Goal: Transaction & Acquisition: Download file/media

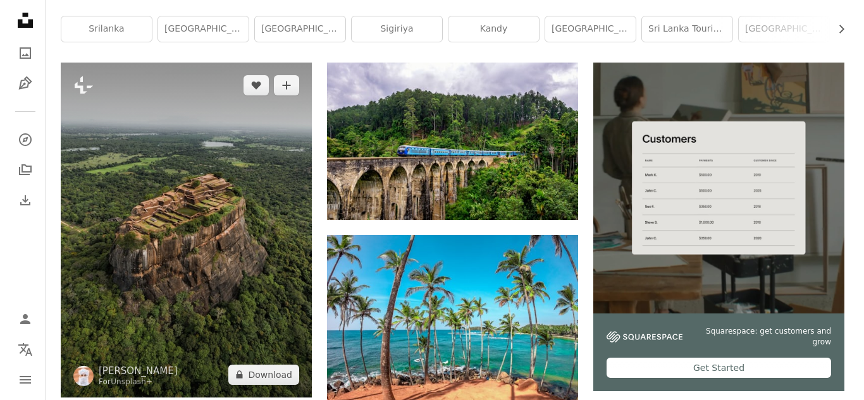
scroll to position [316, 0]
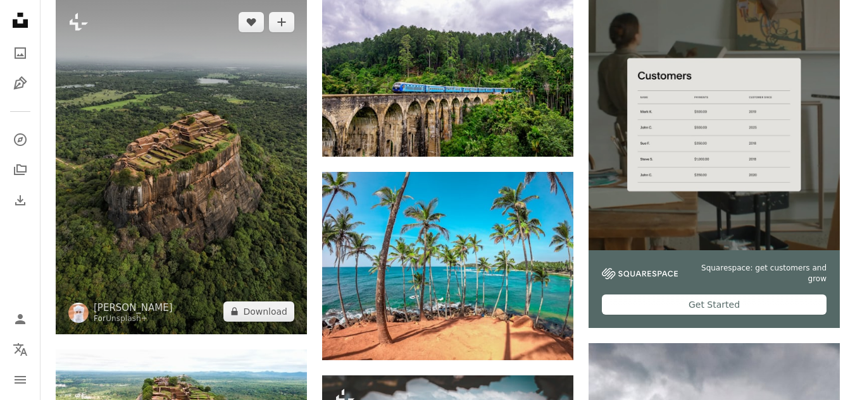
drag, startPoint x: 215, startPoint y: 142, endPoint x: 176, endPoint y: 131, distance: 40.8
click at [176, 131] on img at bounding box center [181, 166] width 251 height 335
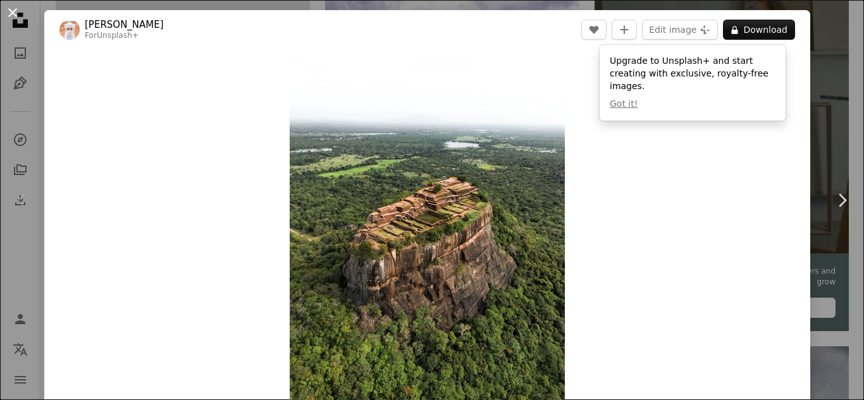
click at [6, 9] on button "An X shape" at bounding box center [12, 12] width 15 height 15
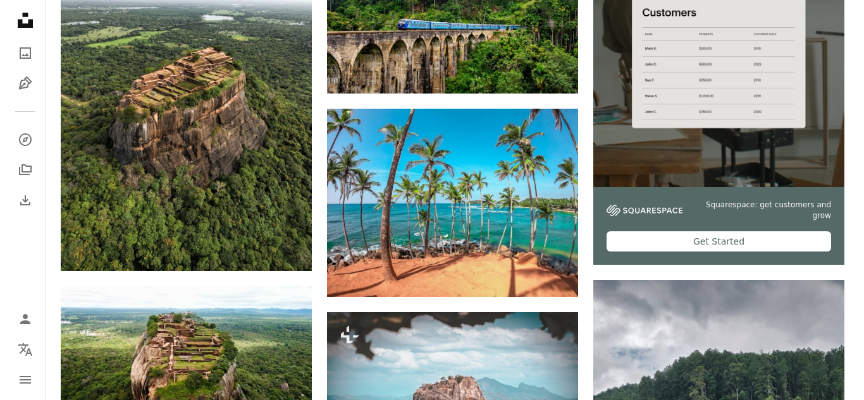
scroll to position [316, 0]
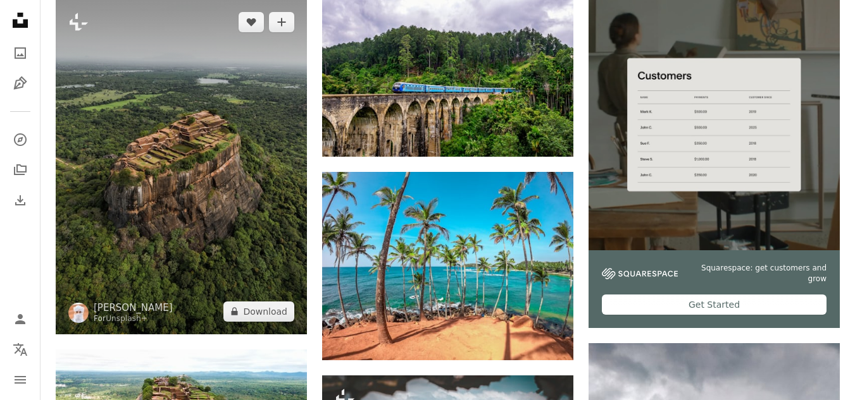
click at [181, 199] on img at bounding box center [181, 166] width 251 height 335
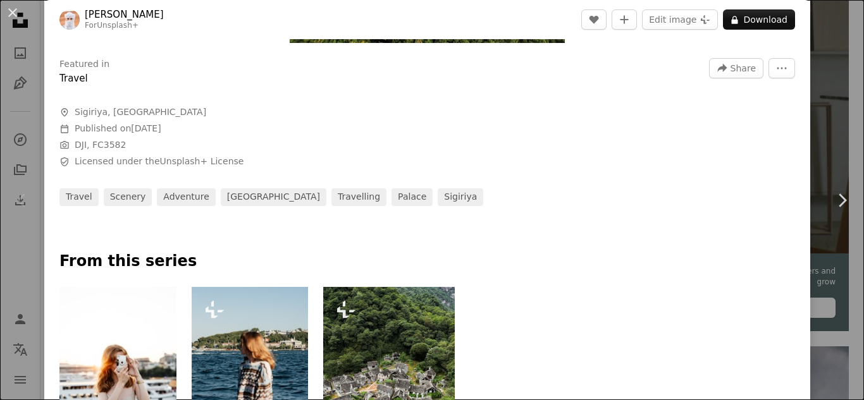
scroll to position [253, 0]
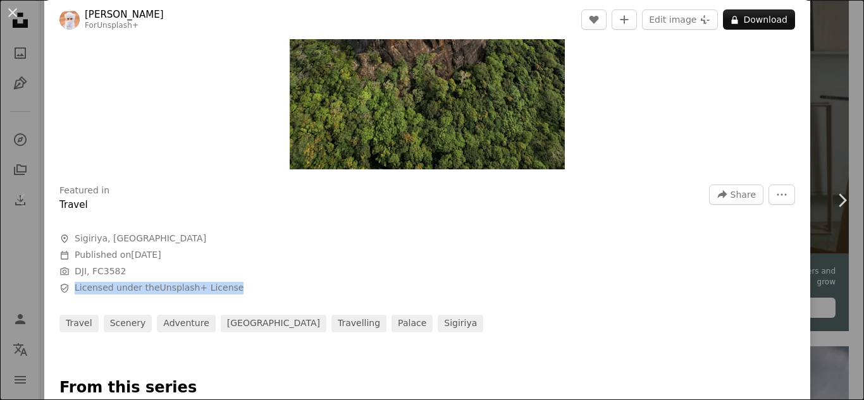
drag, startPoint x: 243, startPoint y: 288, endPoint x: 71, endPoint y: 289, distance: 172.1
click at [71, 289] on span "Safety Licensed under the Unsplash+ License" at bounding box center [249, 288] width 380 height 13
copy span "Licensed under the Unsplash+ License"
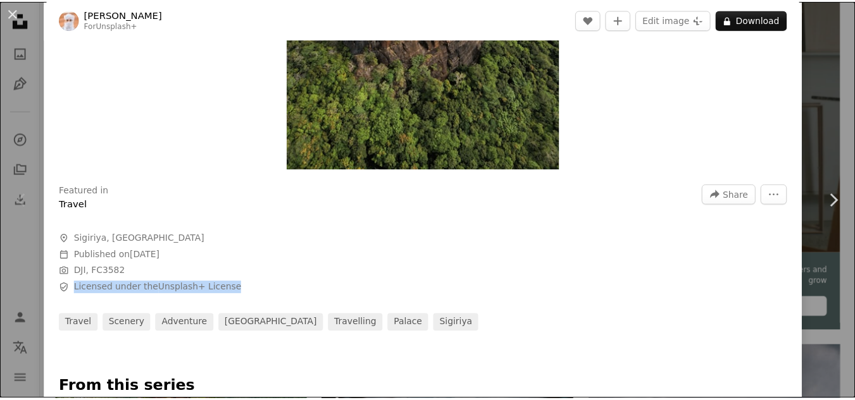
scroll to position [0, 0]
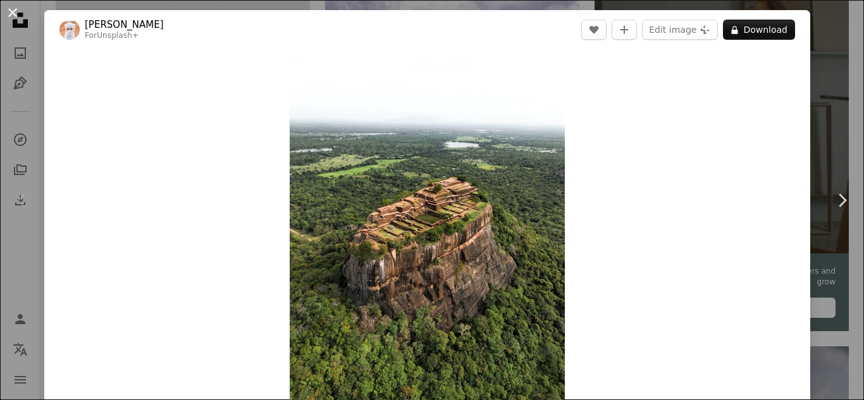
click at [16, 16] on button "An X shape" at bounding box center [12, 12] width 15 height 15
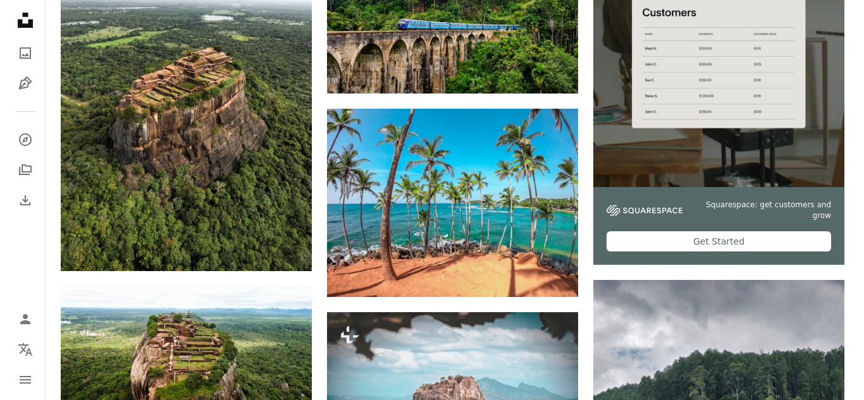
scroll to position [316, 0]
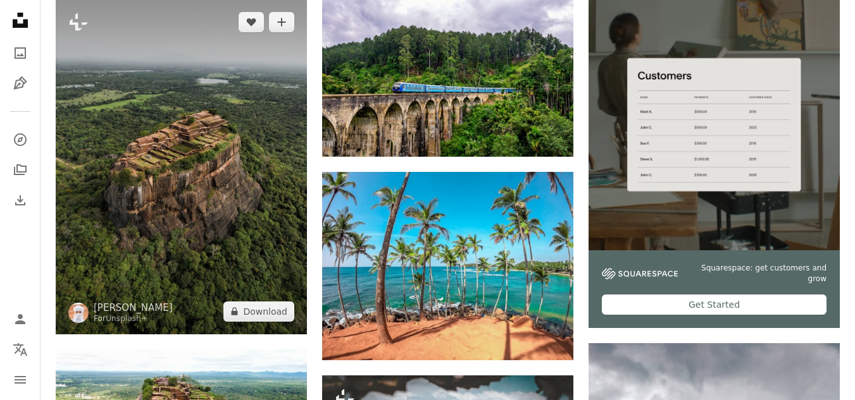
click at [208, 196] on img at bounding box center [181, 166] width 251 height 335
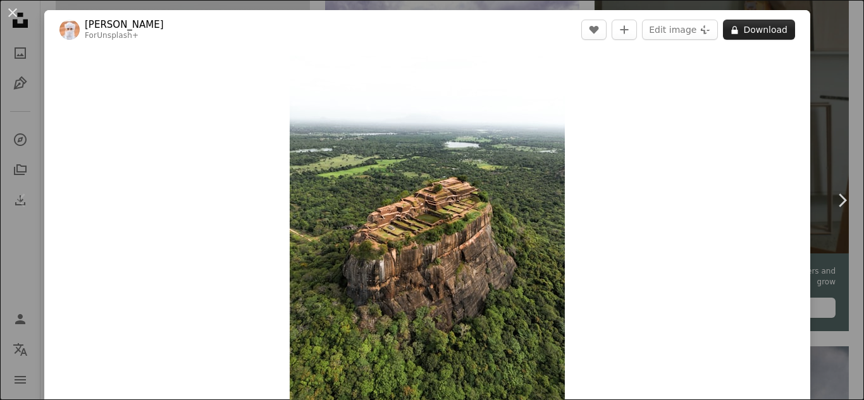
click at [745, 30] on button "A lock Download" at bounding box center [759, 30] width 72 height 20
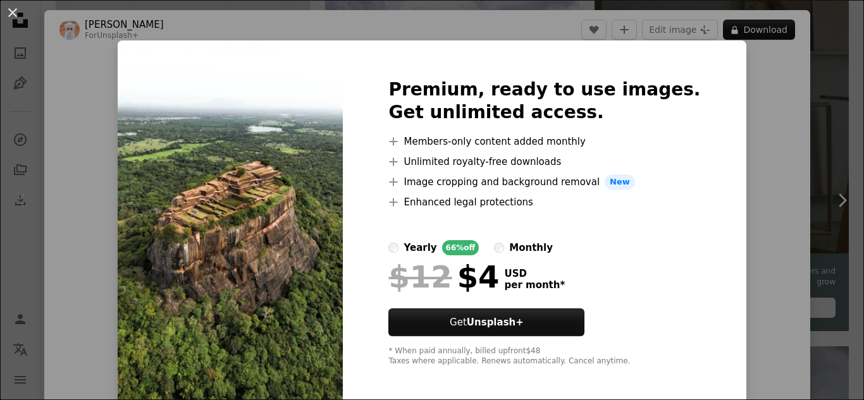
scroll to position [6, 0]
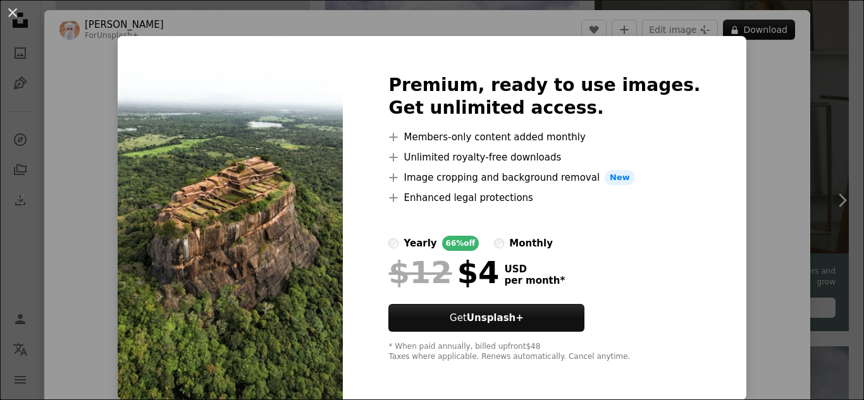
click at [766, 183] on div "An X shape Premium, ready to use images. Get unlimited access. A plus sign Memb…" at bounding box center [432, 200] width 864 height 400
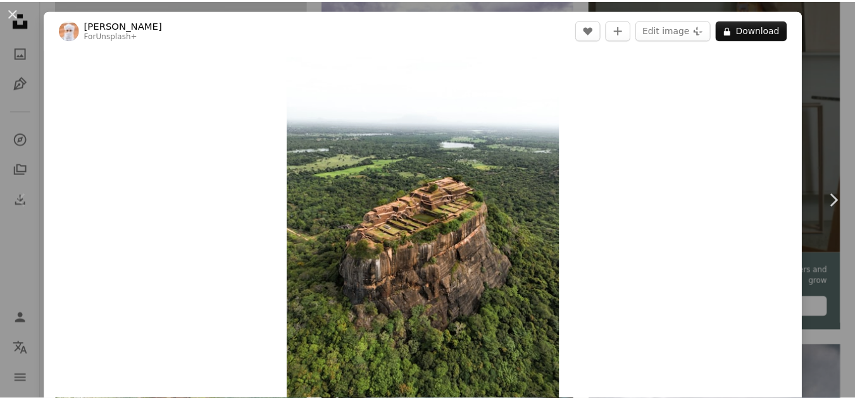
scroll to position [127, 0]
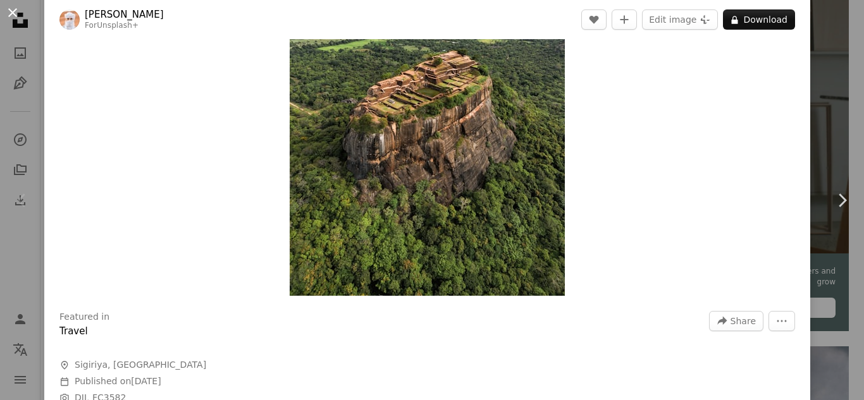
click at [13, 13] on button "An X shape" at bounding box center [12, 12] width 15 height 15
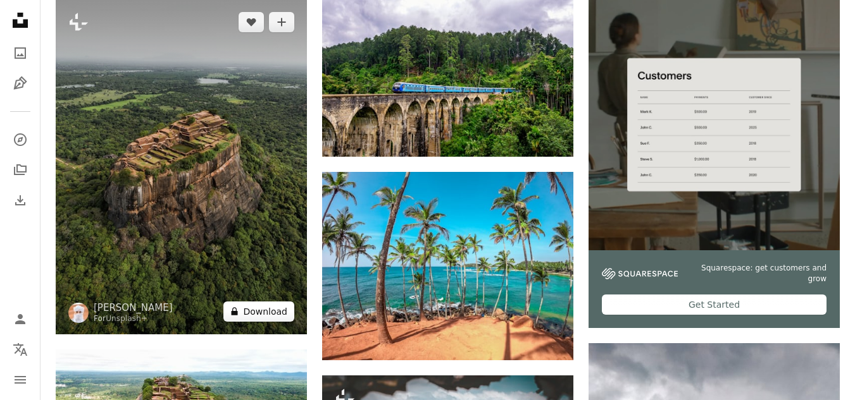
click at [255, 307] on button "A lock Download" at bounding box center [258, 312] width 71 height 20
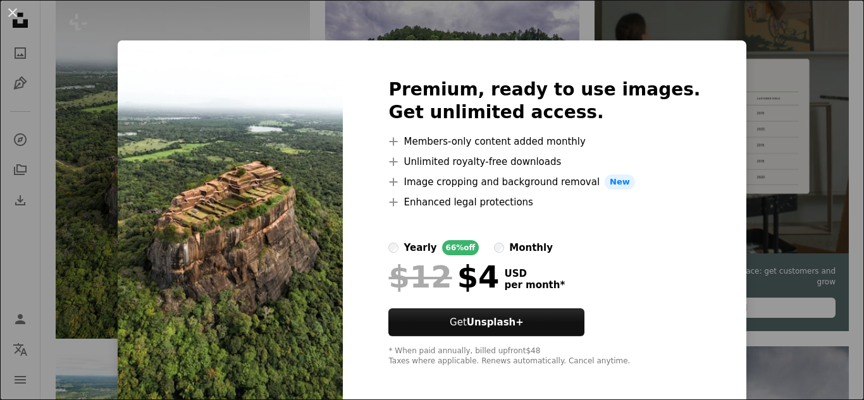
click at [79, 118] on div "An X shape Premium, ready to use images. Get unlimited access. A plus sign Memb…" at bounding box center [432, 200] width 864 height 400
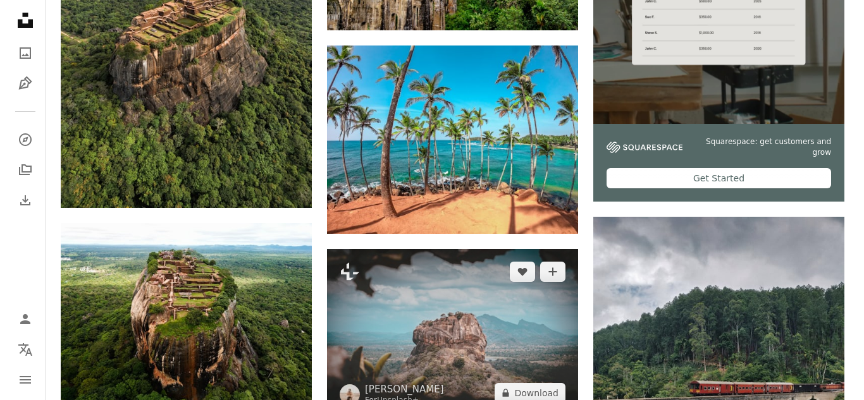
scroll to position [506, 0]
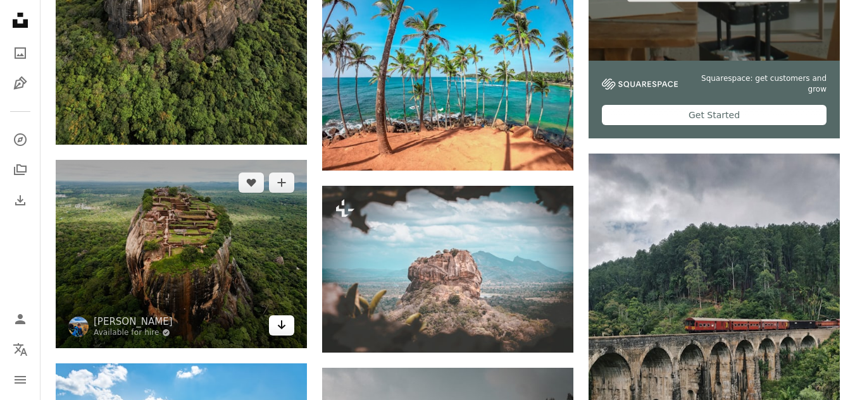
click at [277, 330] on icon "Arrow pointing down" at bounding box center [281, 325] width 10 height 15
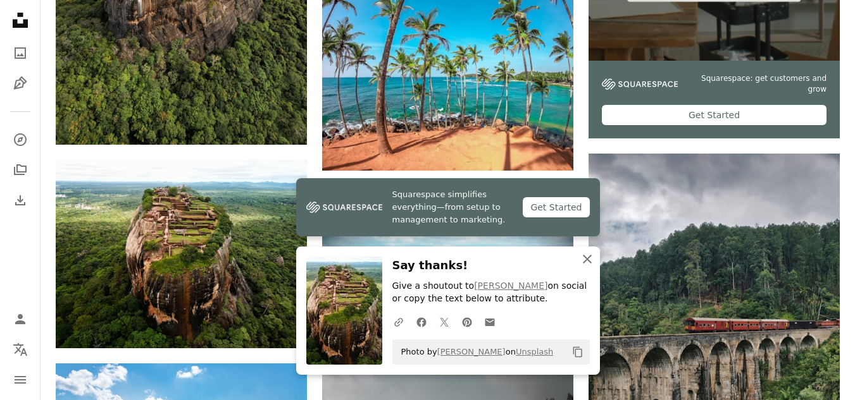
click at [588, 261] on icon "An X shape" at bounding box center [587, 259] width 15 height 15
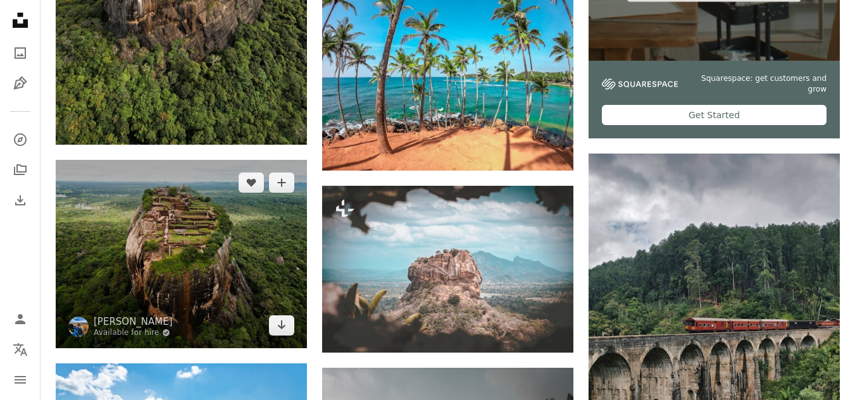
click at [219, 247] on img at bounding box center [181, 254] width 251 height 189
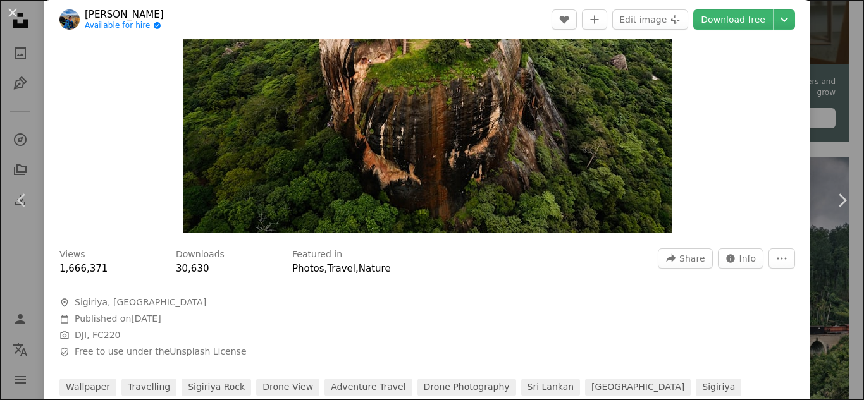
scroll to position [253, 0]
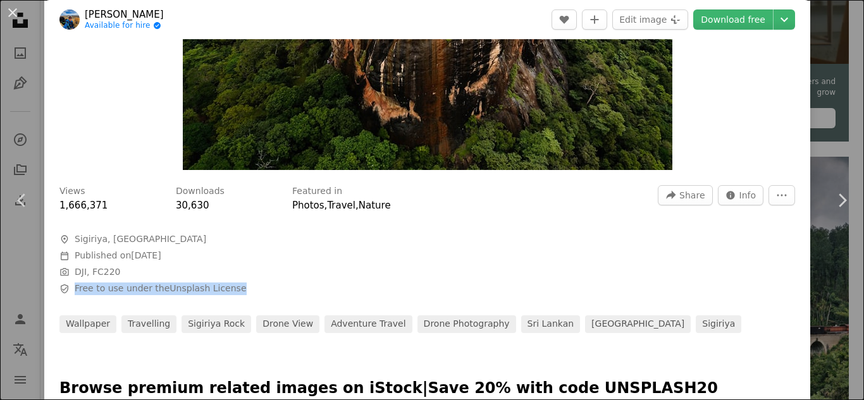
drag, startPoint x: 239, startPoint y: 289, endPoint x: 77, endPoint y: 294, distance: 162.7
click at [77, 294] on span "Safety Free to use under the Unsplash License" at bounding box center [249, 289] width 380 height 13
copy span "Free to use under the Unsplash License"
click at [14, 15] on button "An X shape" at bounding box center [12, 12] width 15 height 15
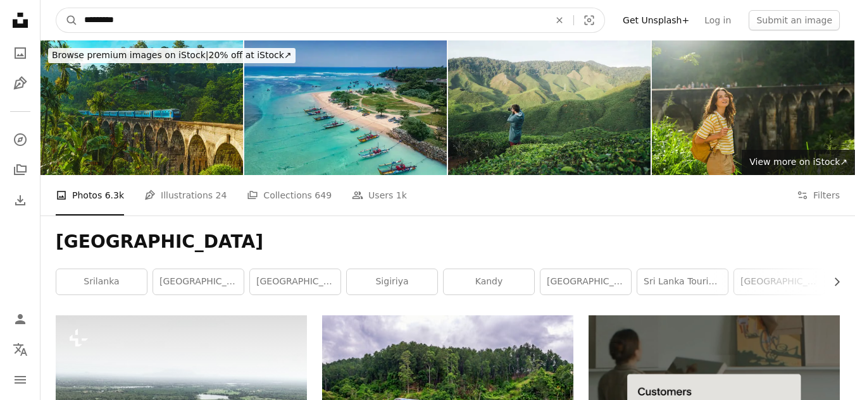
drag, startPoint x: 123, startPoint y: 14, endPoint x: 80, endPoint y: 16, distance: 43.1
click at [80, 16] on input "*********" at bounding box center [312, 20] width 468 height 24
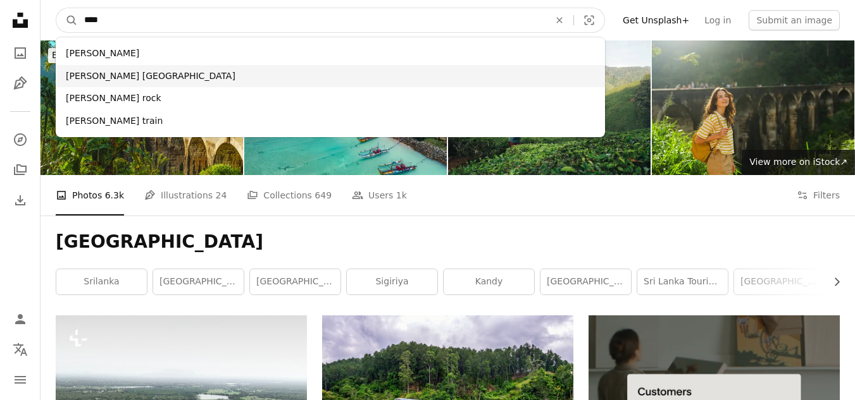
type input "****"
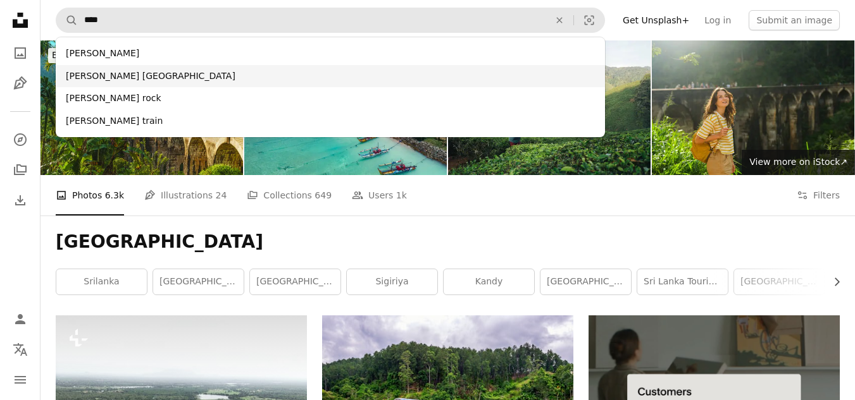
click at [149, 81] on div "[PERSON_NAME] [GEOGRAPHIC_DATA]" at bounding box center [330, 76] width 549 height 23
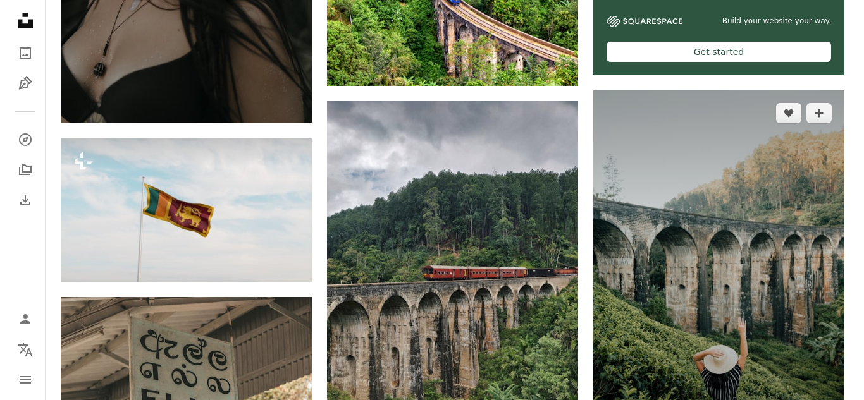
scroll to position [696, 0]
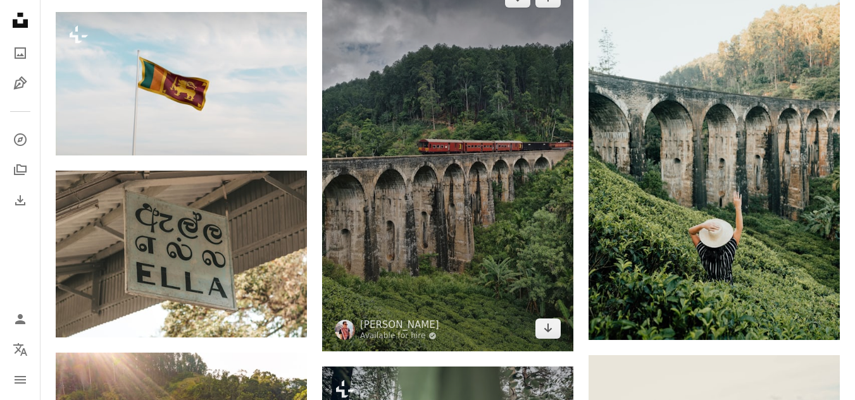
click at [521, 236] on img at bounding box center [447, 163] width 251 height 377
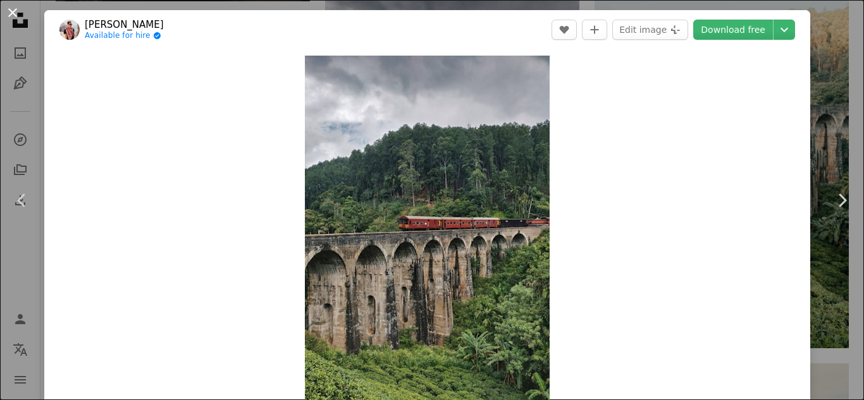
click at [10, 9] on button "An X shape" at bounding box center [12, 12] width 15 height 15
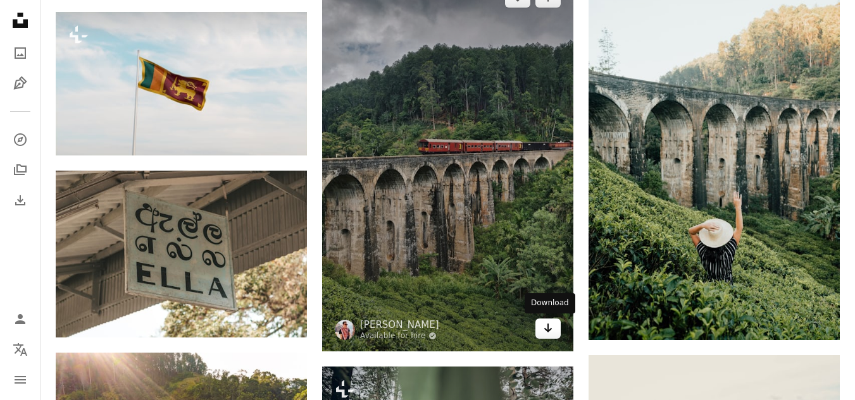
click at [539, 326] on link "Arrow pointing down" at bounding box center [547, 329] width 25 height 20
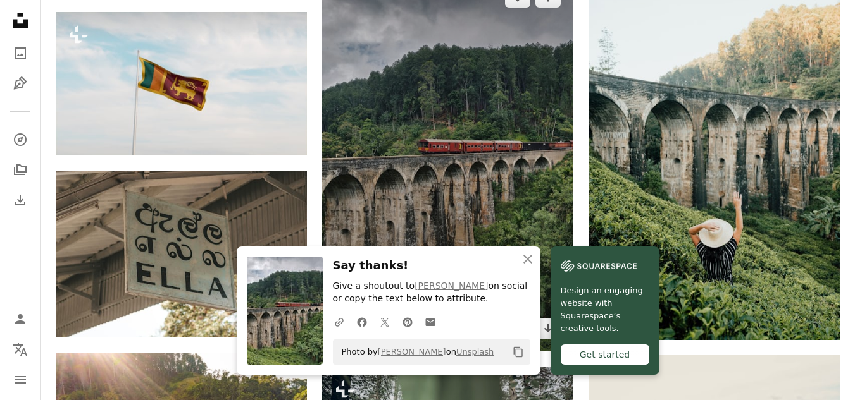
click at [502, 158] on img at bounding box center [447, 163] width 251 height 377
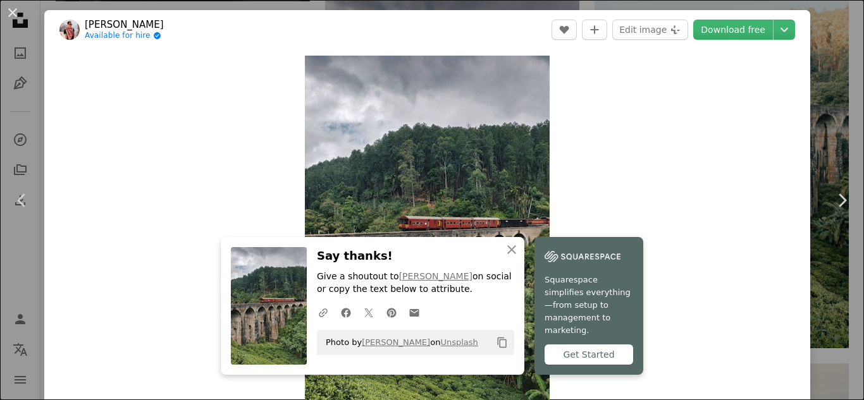
click at [683, 113] on div "Zoom in" at bounding box center [427, 239] width 766 height 380
click at [19, 11] on button "An X shape" at bounding box center [12, 12] width 15 height 15
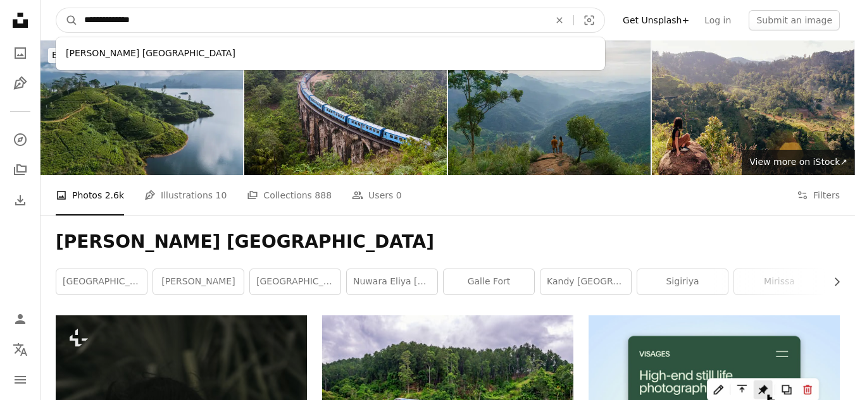
drag, startPoint x: 209, startPoint y: 20, endPoint x: 78, endPoint y: 20, distance: 131.6
click at [78, 20] on input "**********" at bounding box center [312, 20] width 468 height 24
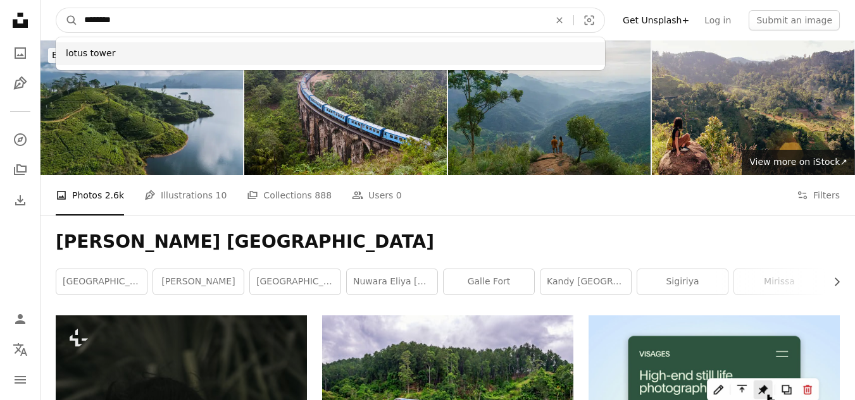
type input "********"
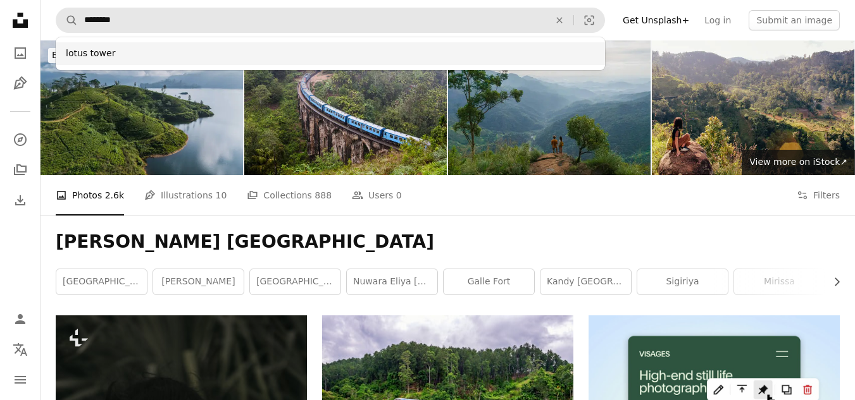
click at [118, 48] on div "lotus tower" at bounding box center [330, 53] width 549 height 23
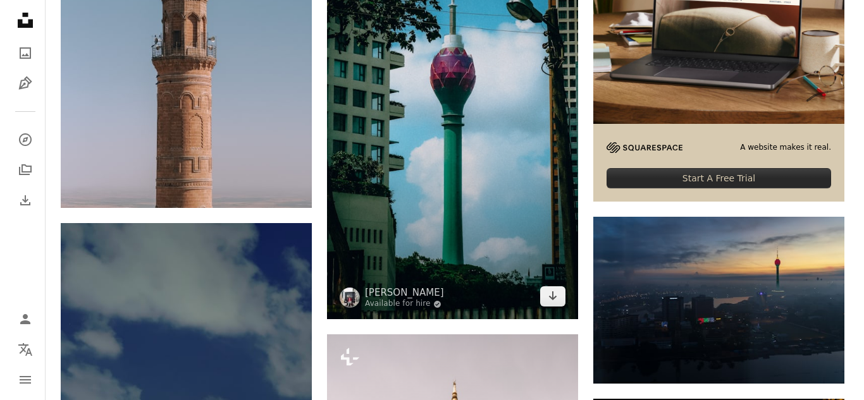
scroll to position [696, 0]
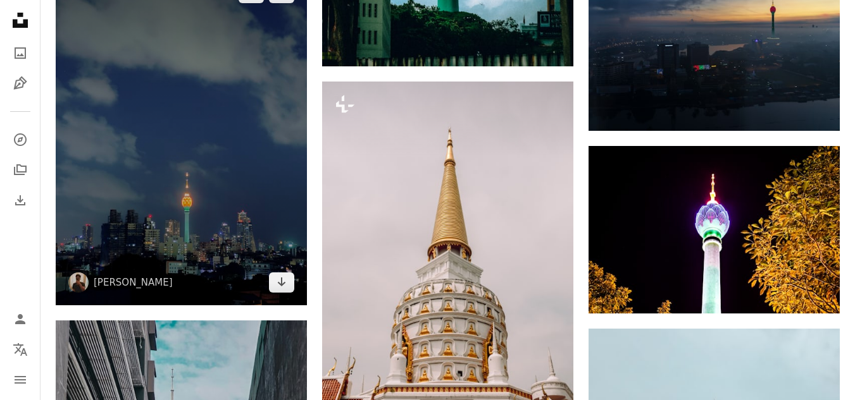
click at [247, 188] on img at bounding box center [181, 137] width 251 height 335
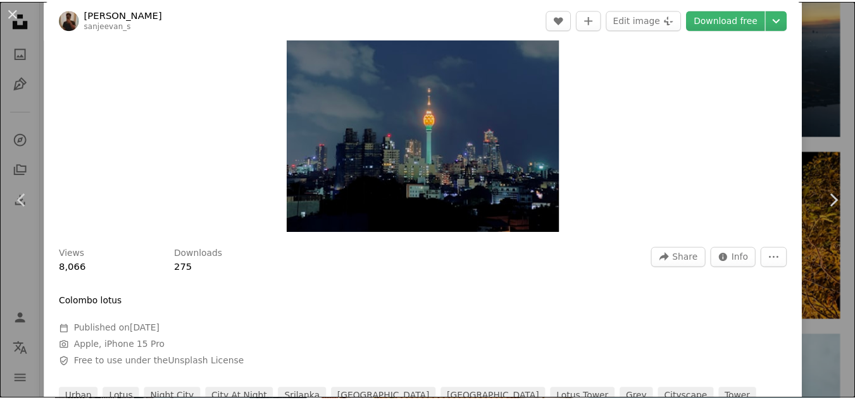
scroll to position [253, 0]
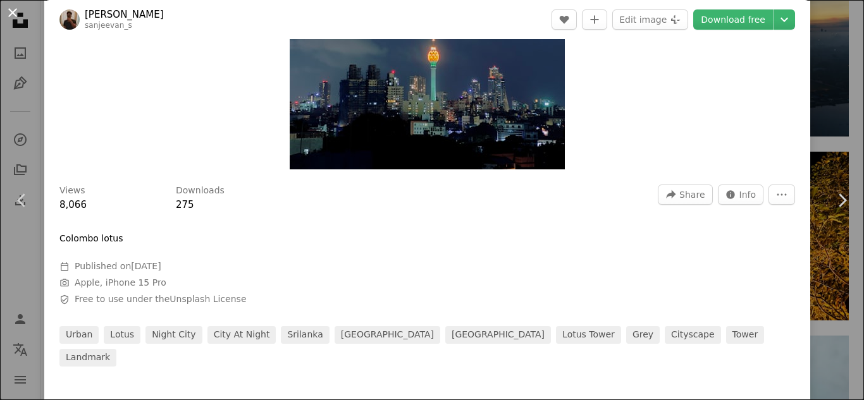
click at [8, 11] on button "An X shape" at bounding box center [12, 12] width 15 height 15
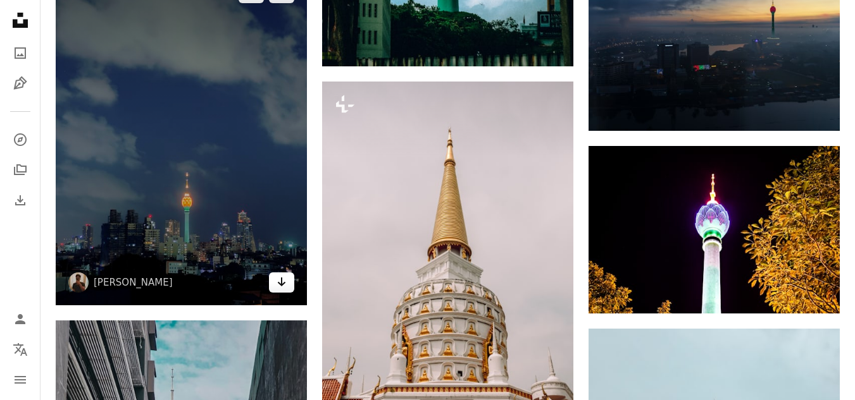
click at [281, 284] on icon "Download" at bounding box center [282, 282] width 8 height 9
